Goal: Task Accomplishment & Management: Complete application form

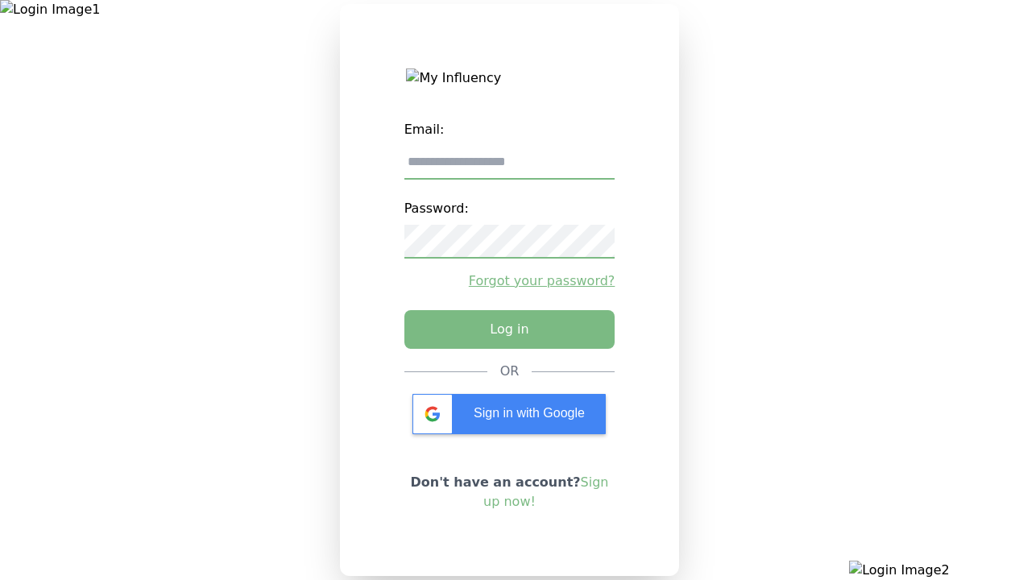
click at [509, 168] on input "email" at bounding box center [509, 163] width 211 height 34
type input "**********"
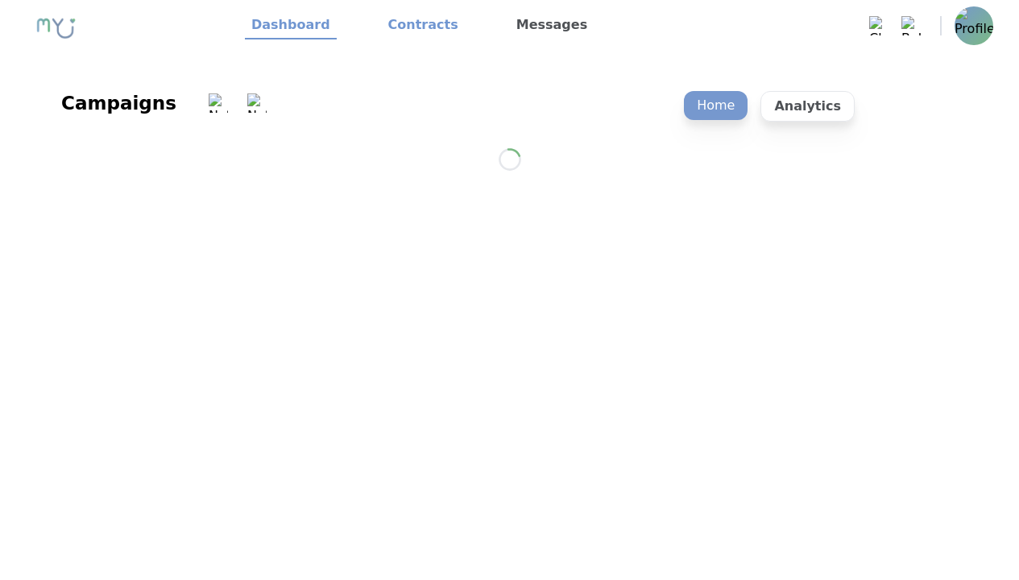
click at [413, 26] on link "Contracts" at bounding box center [423, 25] width 83 height 27
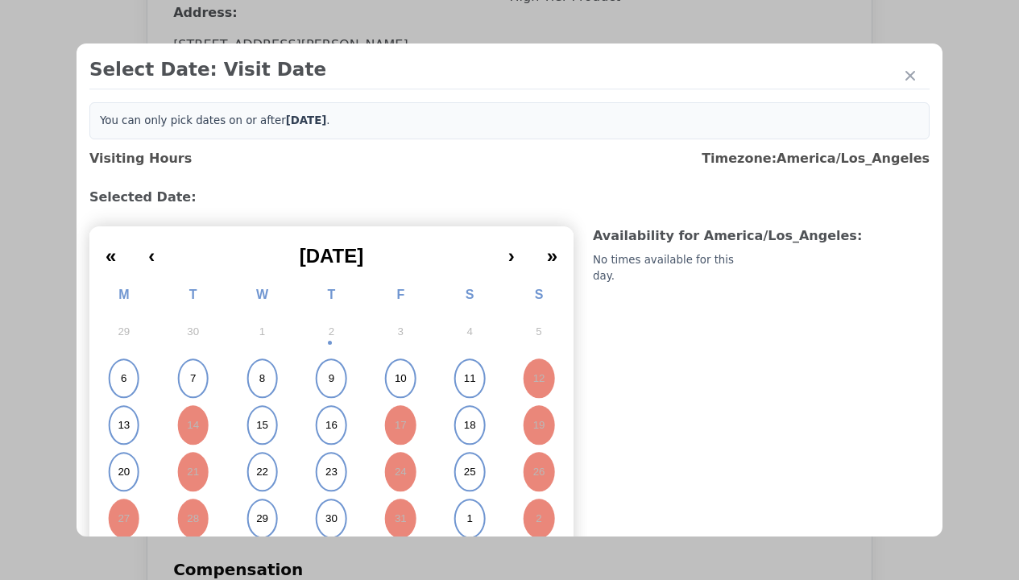
click at [260, 425] on abbr "15" at bounding box center [262, 425] width 12 height 14
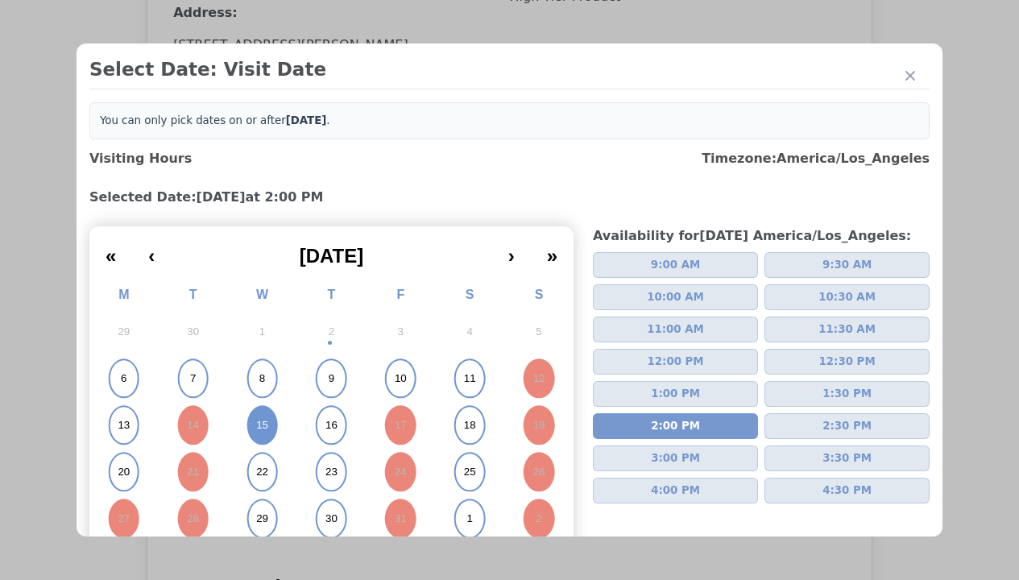
click at [402, 269] on div "Please Select Submission Date" at bounding box center [403, 261] width 165 height 16
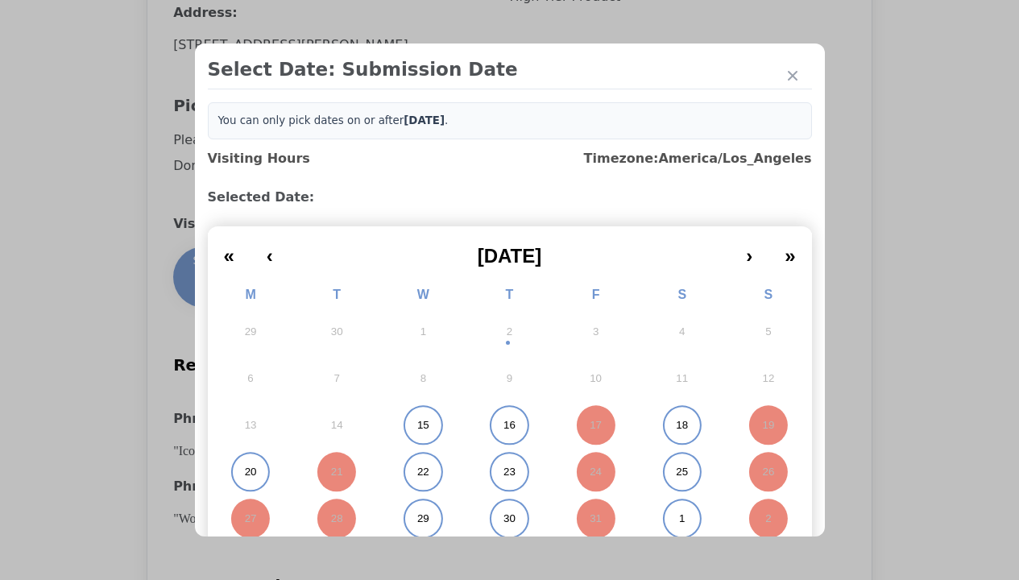
click at [417, 425] on abbr "15" at bounding box center [423, 425] width 12 height 14
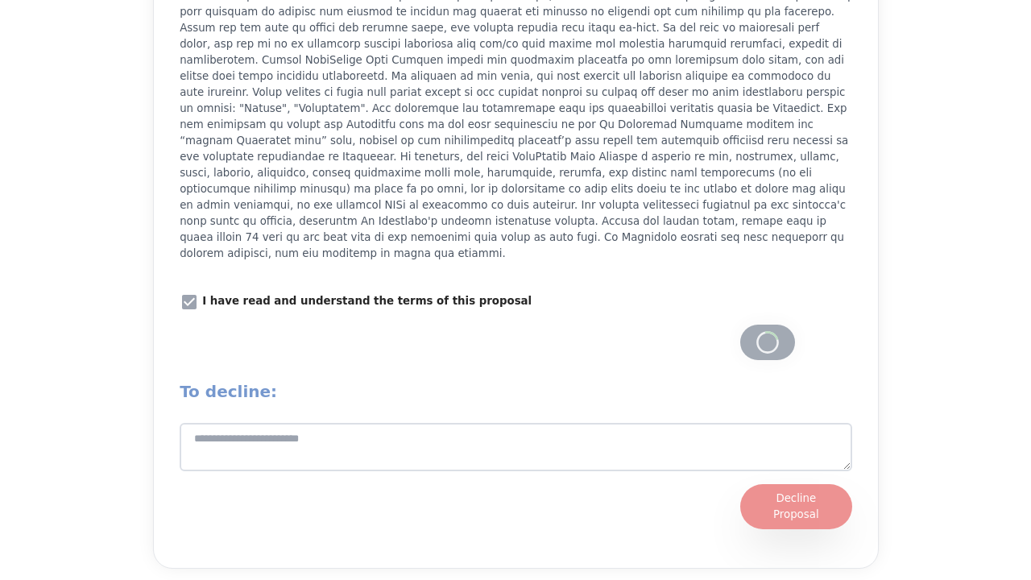
scroll to position [2235, 0]
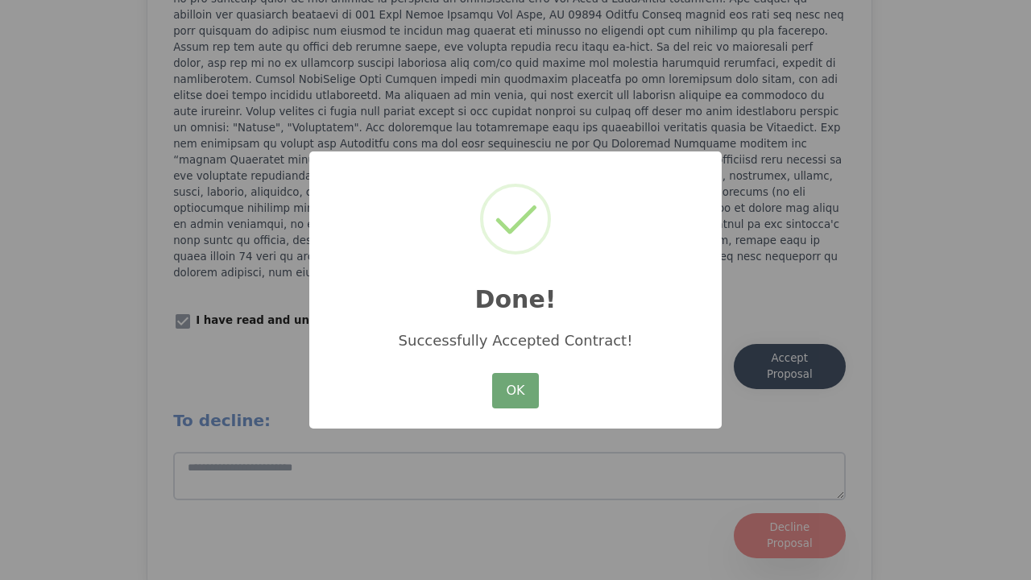
click at [516, 391] on button "OK" at bounding box center [515, 390] width 47 height 35
